Goal: Register for event/course

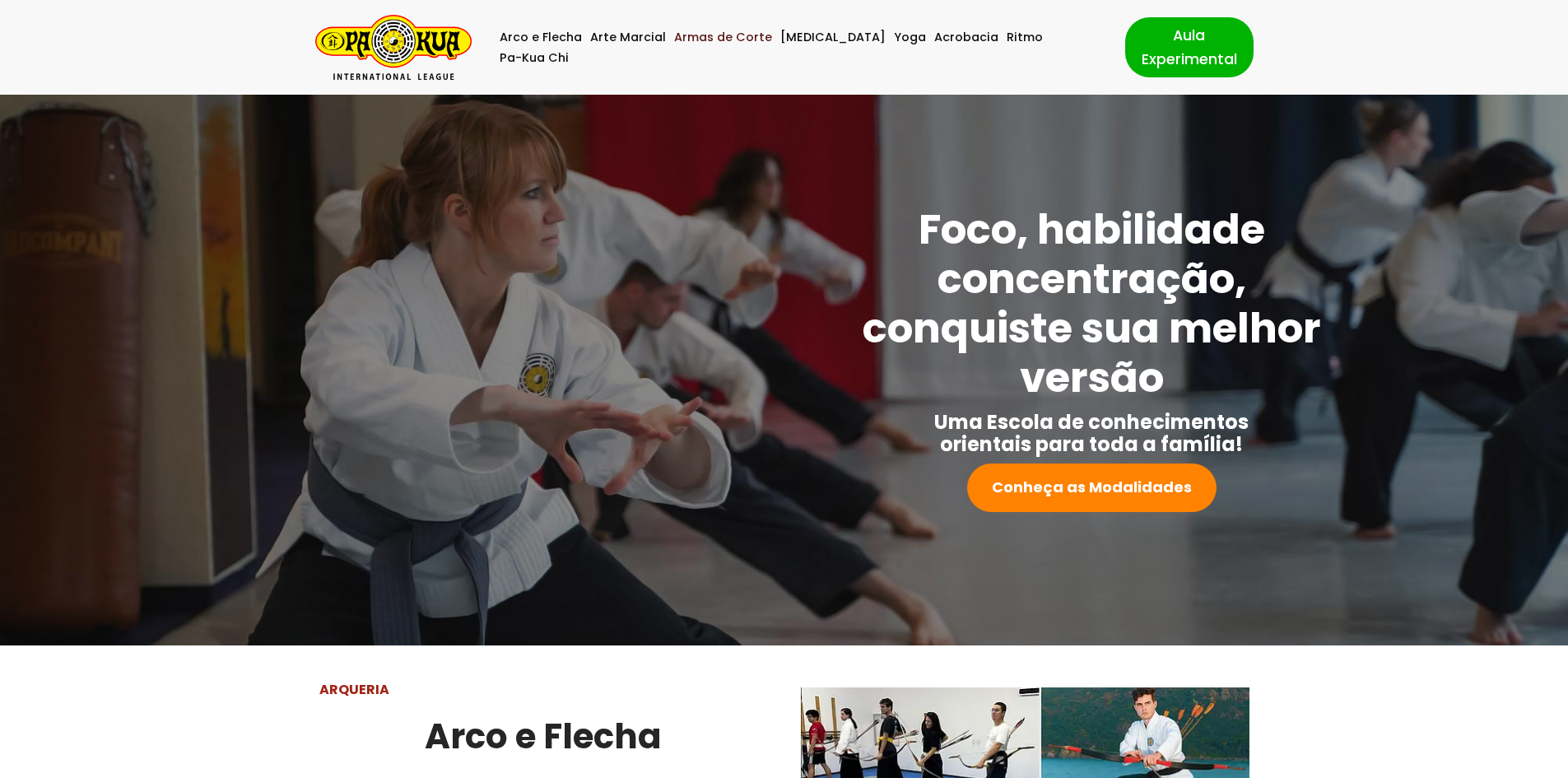
click at [740, 48] on link "Armas de Corte" at bounding box center [723, 37] width 98 height 20
click at [569, 52] on link "Pa-Kua Chi" at bounding box center [534, 58] width 69 height 20
click at [1126, 47] on link "Aula Experimental" at bounding box center [1189, 47] width 128 height 59
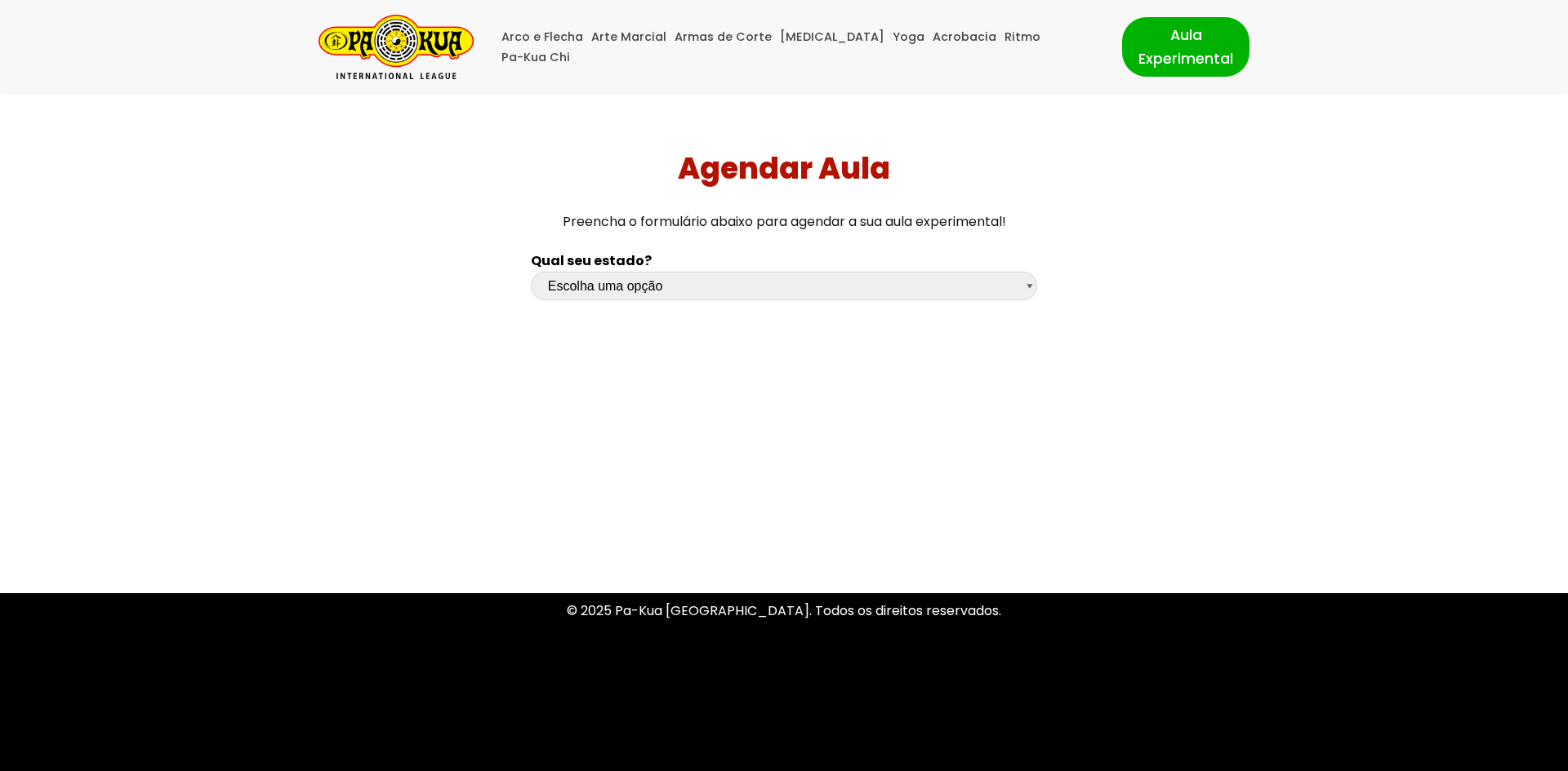
click at [724, 296] on select "Escolha uma opção [GEOGRAPHIC_DATA] [GEOGRAPHIC_DATA] [GEOGRAPHIC_DATA] [GEOGRA…" at bounding box center [783, 286] width 506 height 28
select select "sc"
click at [530, 272] on select "Escolha uma opção [GEOGRAPHIC_DATA] [GEOGRAPHIC_DATA] [GEOGRAPHIC_DATA] [GEOGRA…" at bounding box center [783, 286] width 506 height 28
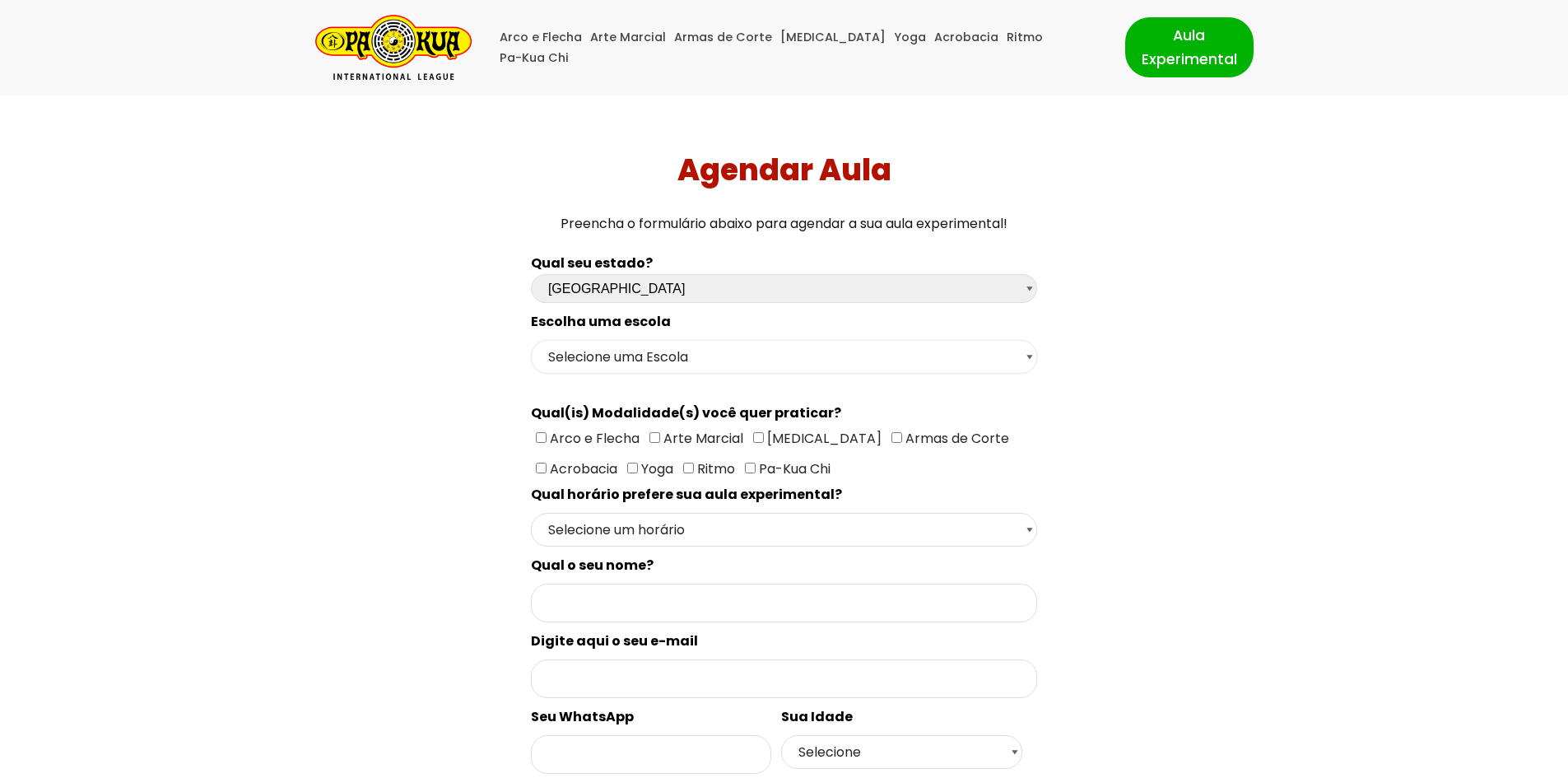
click at [651, 358] on select "Selecione uma Escola Florianópolis - Escola Pantanal [GEOGRAPHIC_DATA] - [GEOGR…" at bounding box center [784, 357] width 506 height 34
click at [163, 456] on div "Agendar Aula Preencha o formulário abaixo para agendar a sua aula experimental!…" at bounding box center [784, 588] width 1556 height 985
click at [296, 622] on div "Qual seu estado? Escolha uma opção [GEOGRAPHIC_DATA] [GEOGRAPHIC_DATA] [GEOGRAP…" at bounding box center [784, 650] width 1098 height 813
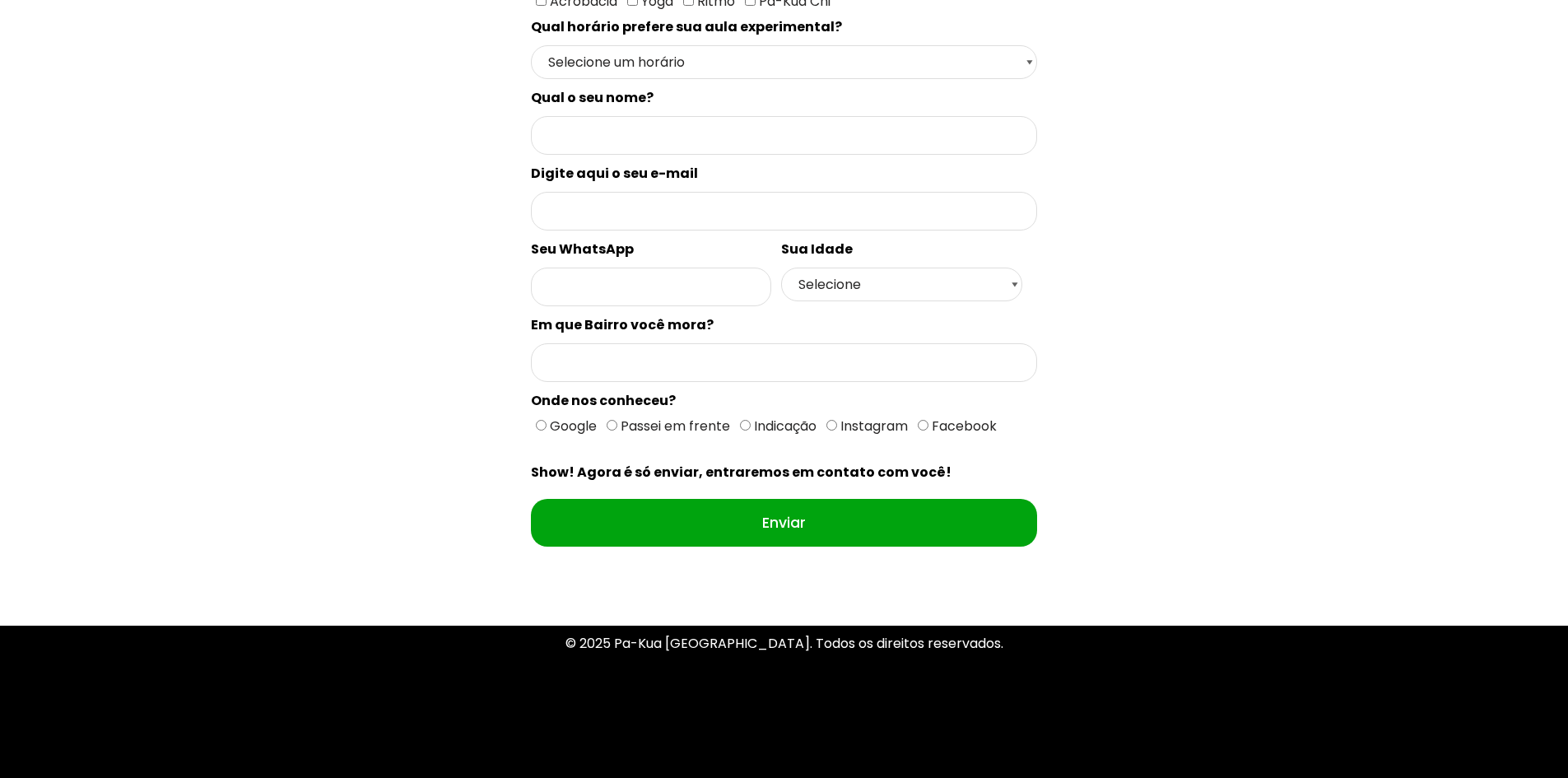
scroll to position [495, 0]
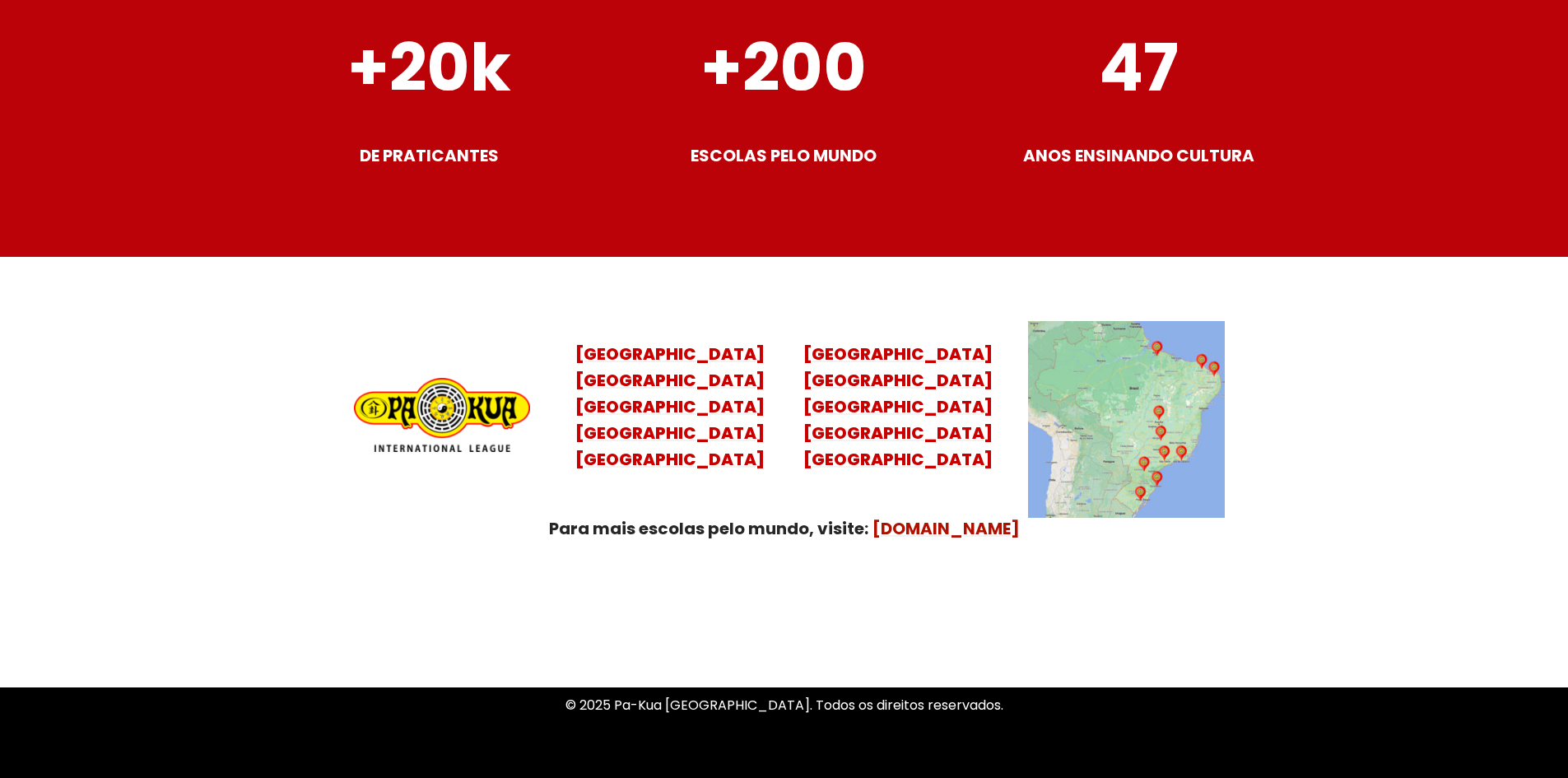
scroll to position [6494, 0]
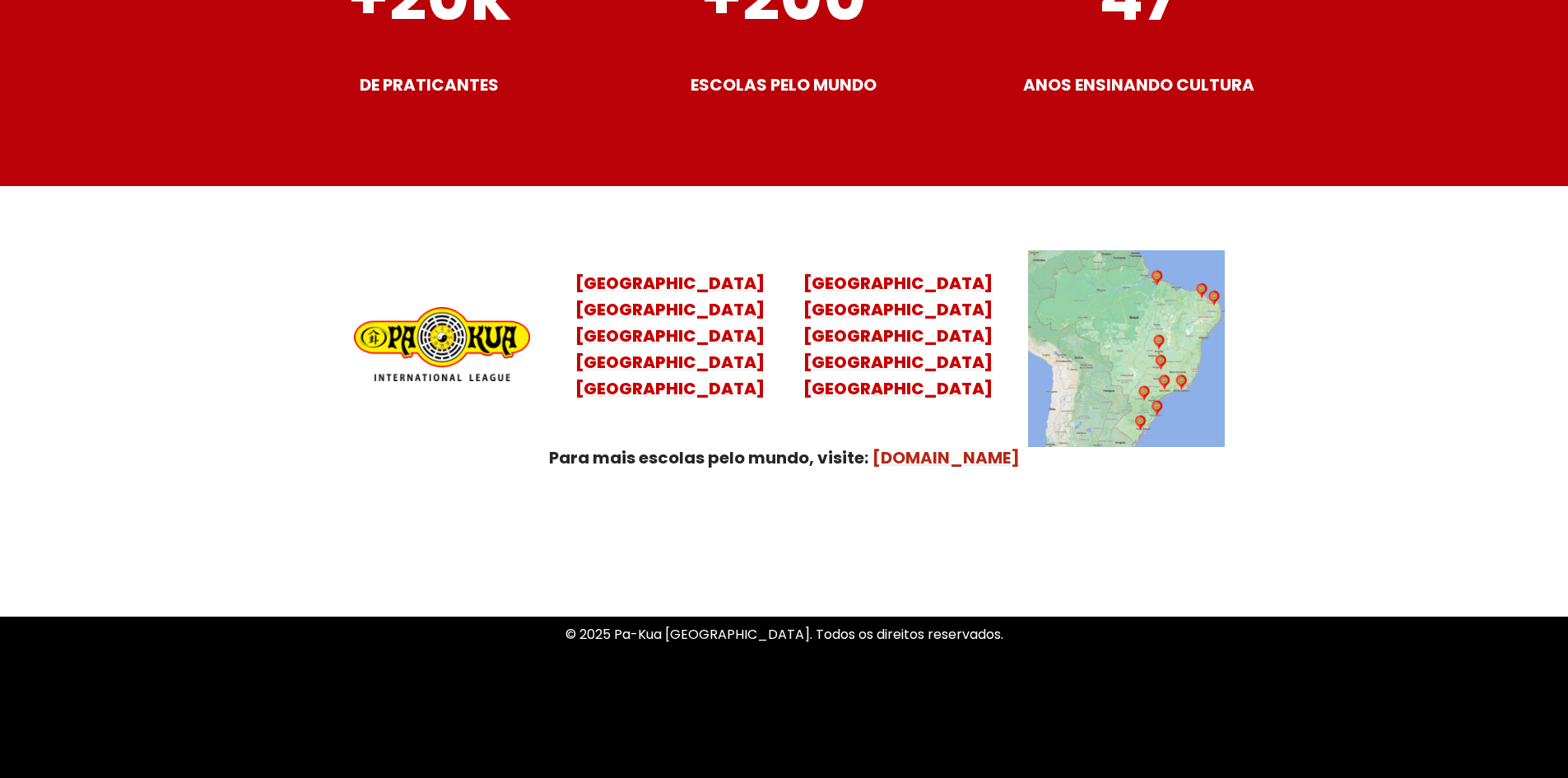
click at [938, 446] on mark "Pakua.com" at bounding box center [947, 457] width 148 height 23
